Goal: Task Accomplishment & Management: Use online tool/utility

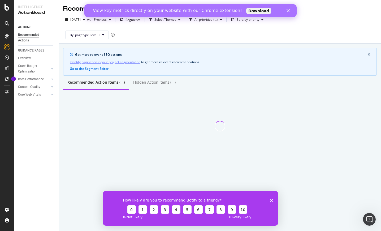
click at [272, 200] on polygon "Close survey" at bounding box center [271, 200] width 3 height 3
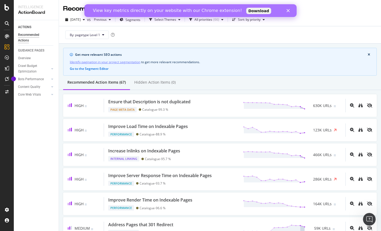
click at [246, 12] on link "Download" at bounding box center [258, 11] width 25 height 6
click at [289, 9] on icon "Close" at bounding box center [288, 10] width 3 height 3
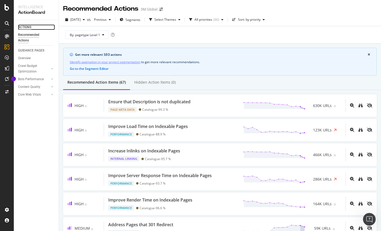
click at [26, 26] on div "ACTIONS" at bounding box center [24, 27] width 13 height 6
click at [23, 35] on div "Recommended Actions" at bounding box center [34, 37] width 32 height 11
click at [103, 33] on icon at bounding box center [103, 34] width 2 height 3
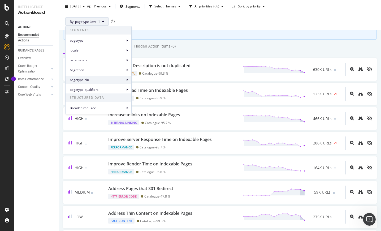
scroll to position [80, 0]
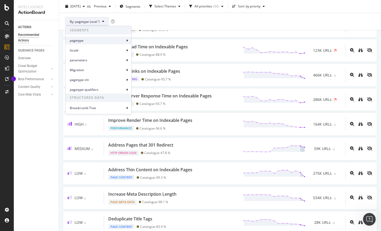
click at [127, 40] on icon at bounding box center [127, 40] width 2 height 3
click at [127, 79] on icon at bounding box center [127, 79] width 2 height 3
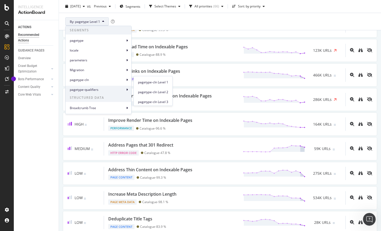
click at [127, 89] on icon at bounding box center [127, 89] width 2 height 3
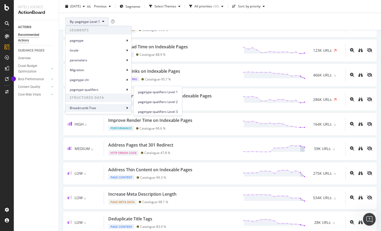
click at [128, 108] on div "Breadcrumb Tree" at bounding box center [99, 108] width 66 height 8
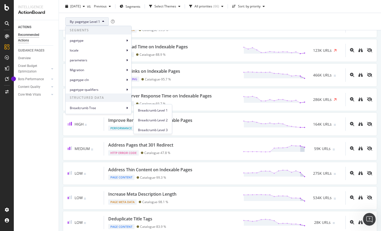
click at [267, 24] on div "By: pagetype Level 1" at bounding box center [220, 21] width 314 height 17
